Goal: Browse casually: Explore the website without a specific task or goal

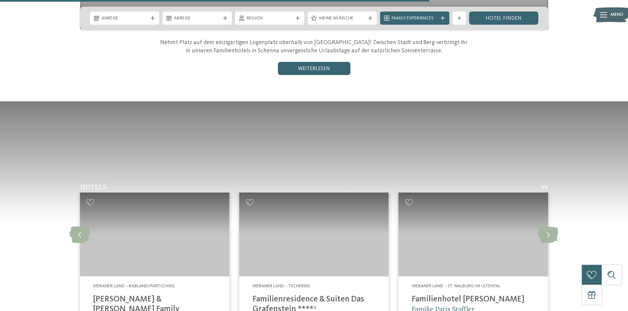
scroll to position [1021, 0]
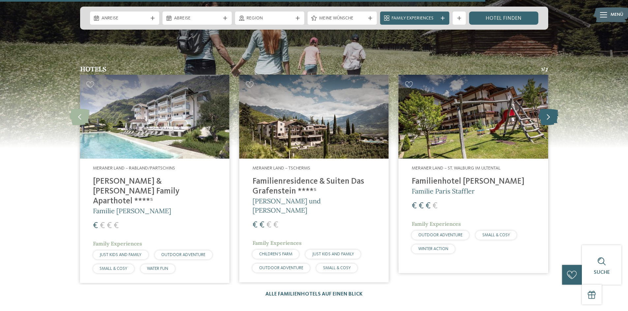
click at [545, 109] on icon at bounding box center [548, 117] width 20 height 16
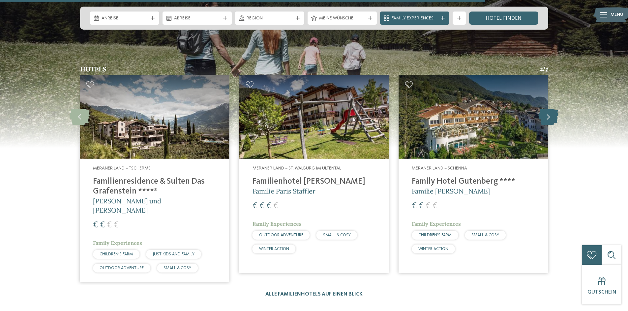
click at [545, 109] on icon at bounding box center [548, 117] width 20 height 16
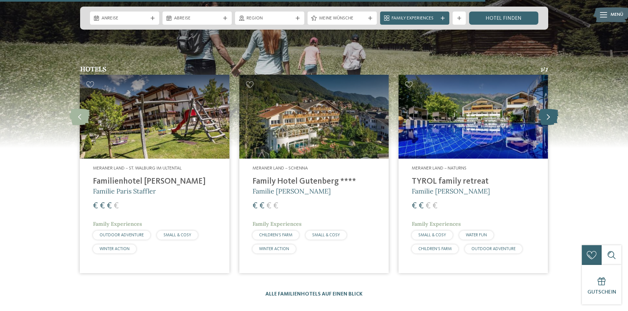
click at [545, 109] on icon at bounding box center [548, 117] width 20 height 16
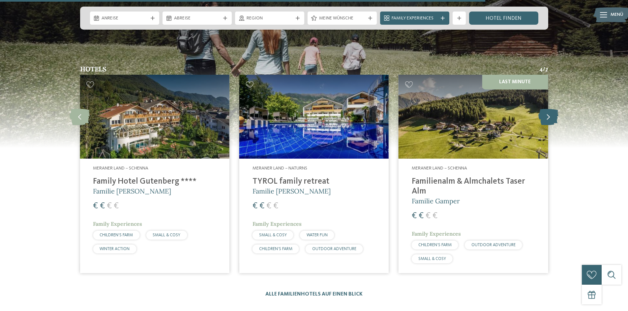
click at [545, 109] on icon at bounding box center [548, 117] width 20 height 16
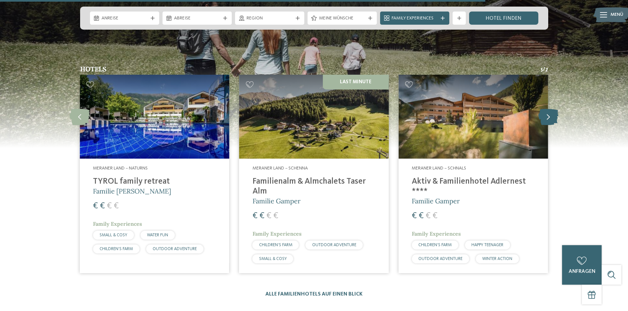
click at [545, 109] on icon at bounding box center [548, 117] width 20 height 16
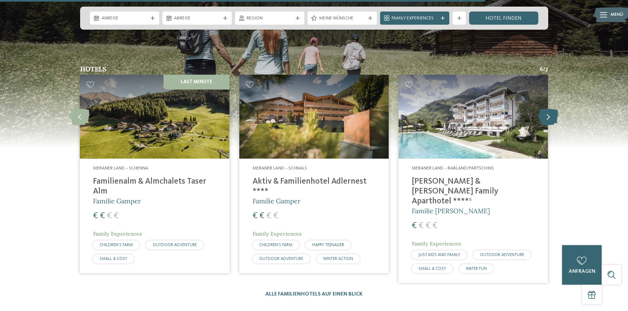
click at [545, 109] on icon at bounding box center [548, 117] width 20 height 16
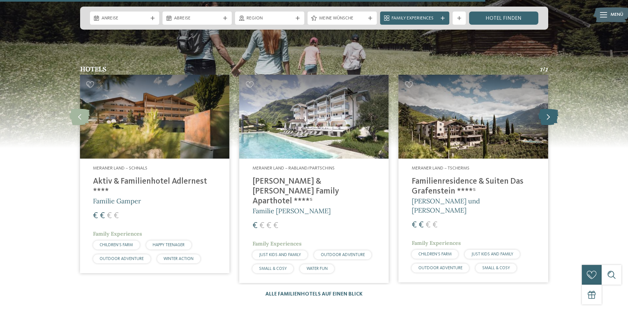
click at [545, 109] on icon at bounding box center [548, 117] width 20 height 16
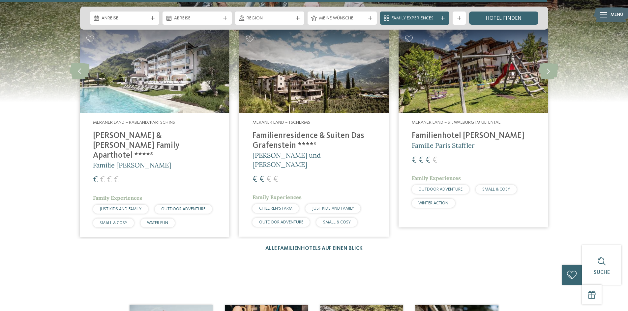
scroll to position [988, 0]
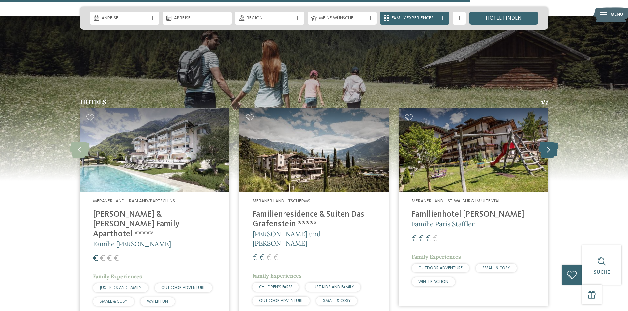
click at [548, 142] on icon at bounding box center [548, 150] width 20 height 16
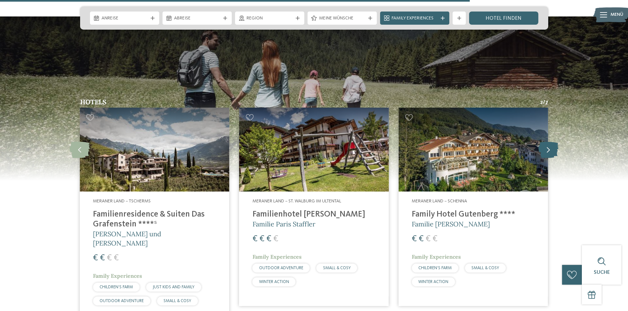
click at [548, 142] on icon at bounding box center [548, 150] width 20 height 16
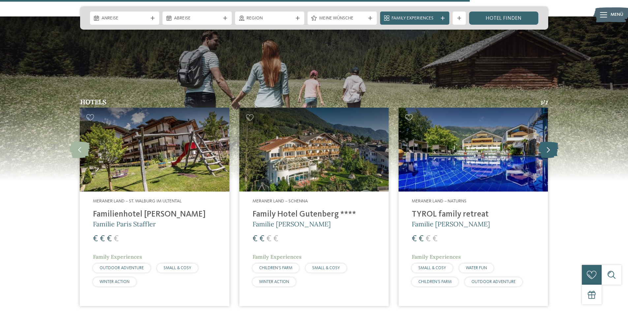
click at [548, 142] on icon at bounding box center [548, 150] width 20 height 16
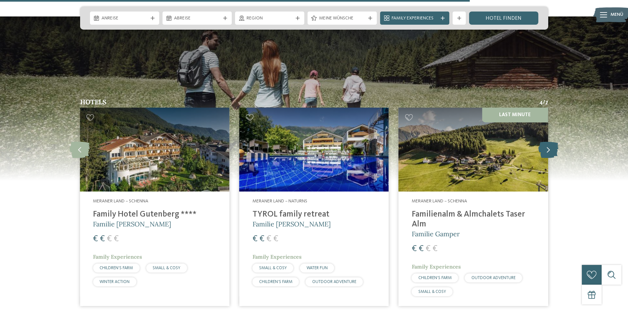
click at [547, 142] on icon at bounding box center [548, 150] width 20 height 16
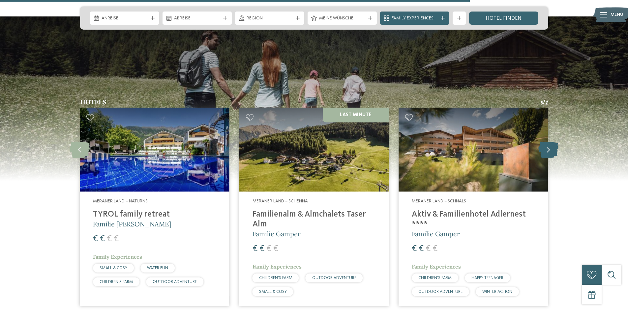
click at [547, 142] on icon at bounding box center [548, 150] width 20 height 16
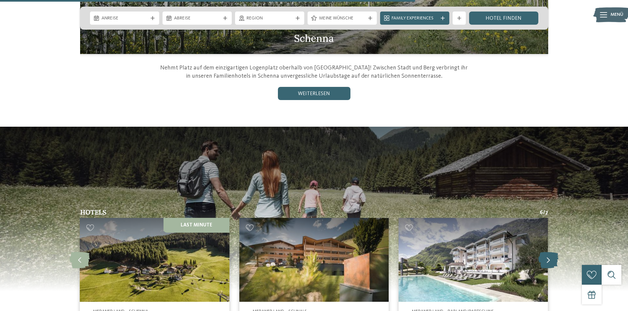
scroll to position [889, 0]
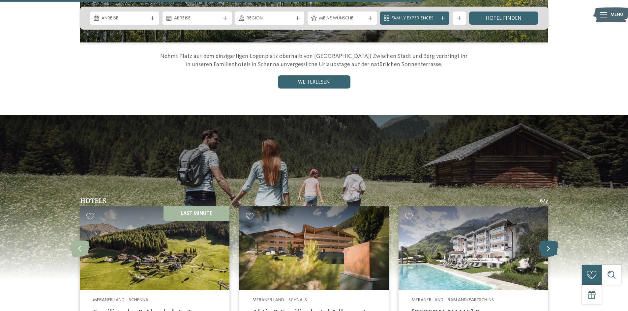
click at [547, 240] on icon at bounding box center [548, 248] width 20 height 16
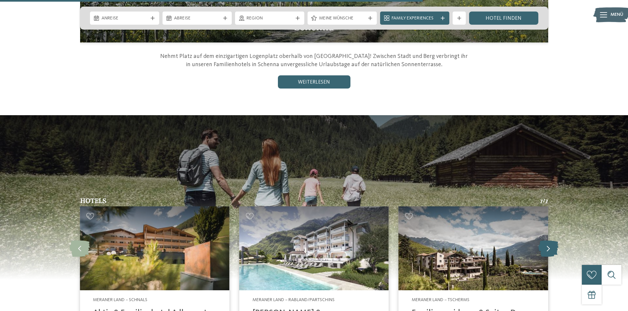
click at [547, 240] on icon at bounding box center [548, 248] width 20 height 16
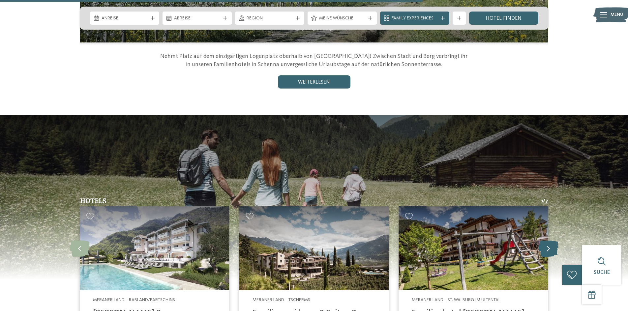
click at [547, 240] on icon at bounding box center [548, 248] width 20 height 16
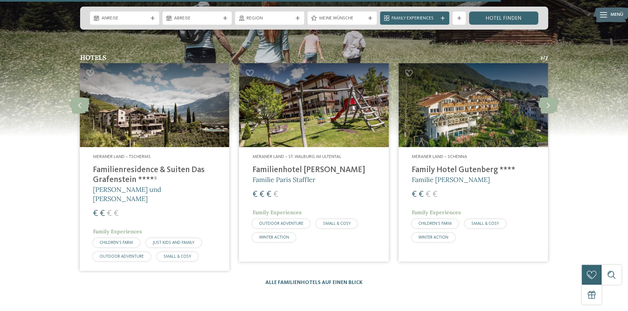
scroll to position [1021, 0]
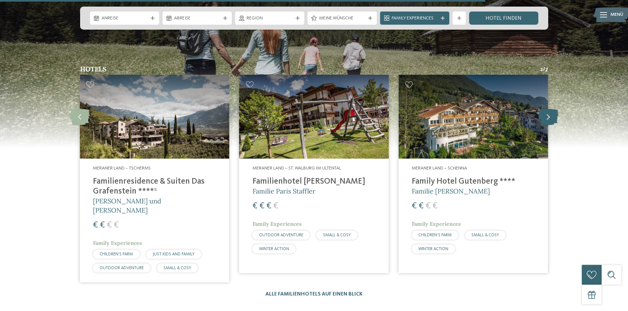
click at [539, 109] on icon at bounding box center [548, 117] width 20 height 16
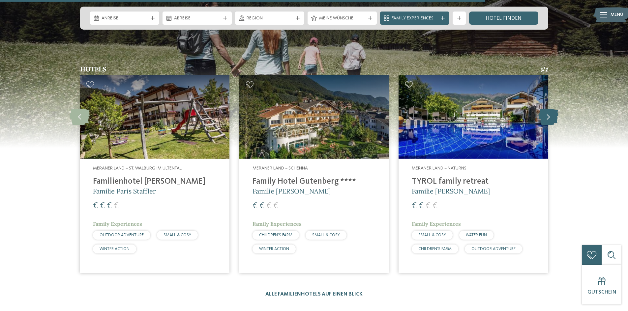
click at [539, 109] on icon at bounding box center [548, 117] width 20 height 16
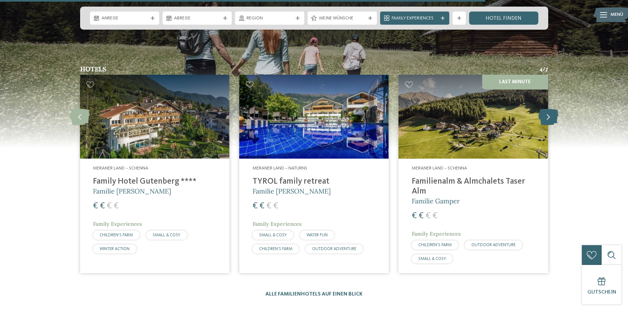
click at [539, 109] on icon at bounding box center [548, 117] width 20 height 16
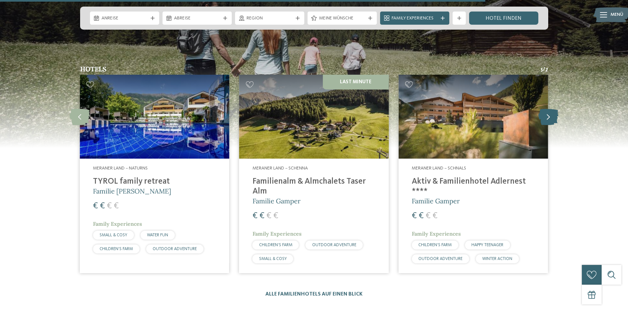
click at [539, 109] on icon at bounding box center [548, 117] width 20 height 16
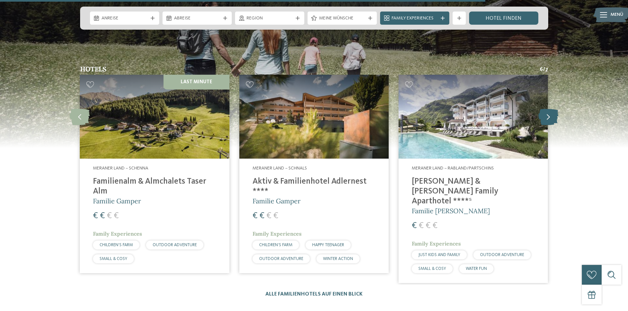
click at [539, 109] on icon at bounding box center [548, 117] width 20 height 16
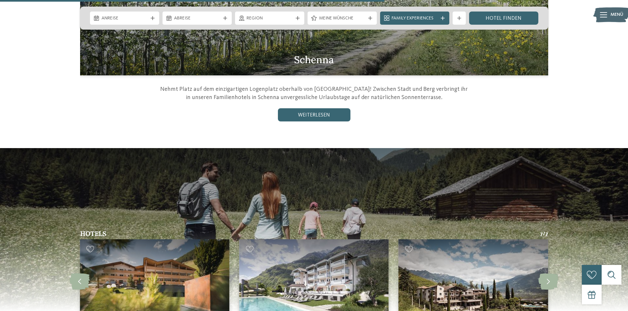
scroll to position [692, 0]
